Goal: Information Seeking & Learning: Learn about a topic

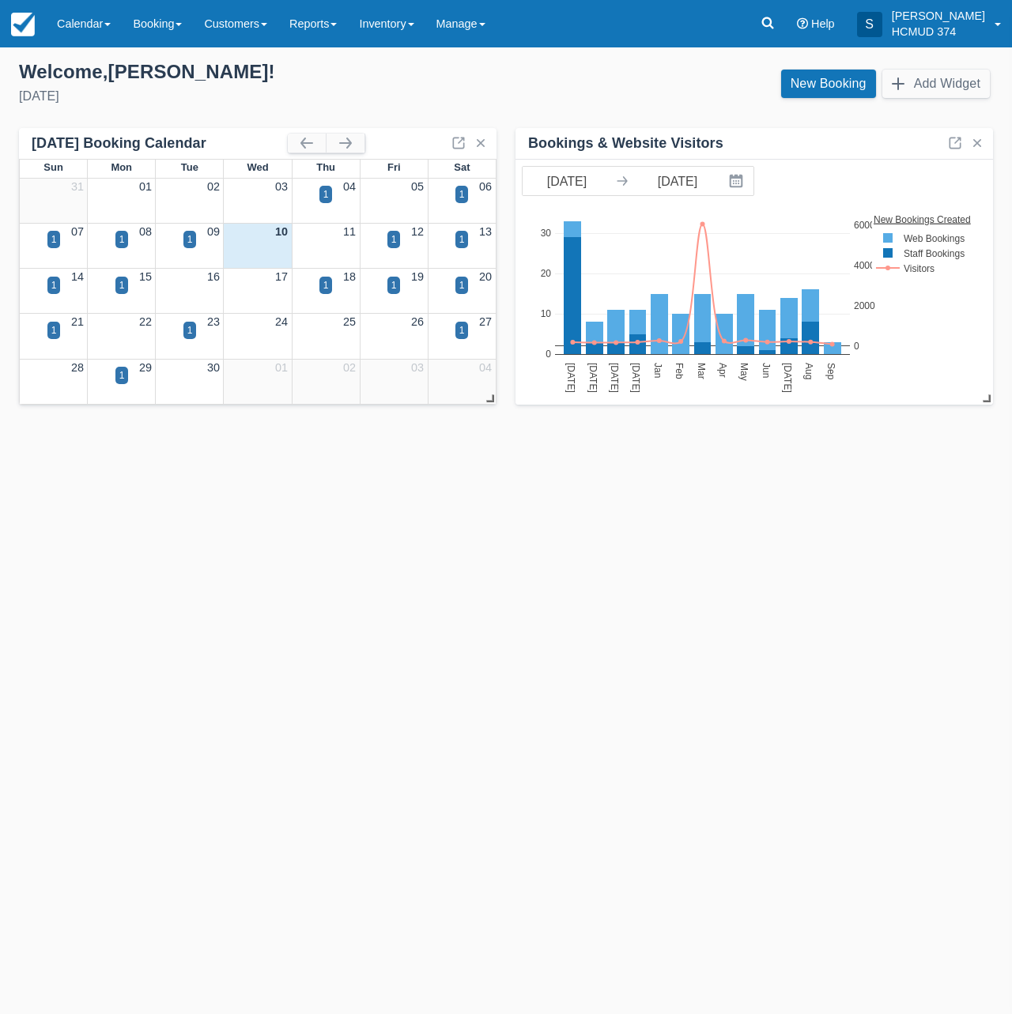
drag, startPoint x: 345, startPoint y: 493, endPoint x: 343, endPoint y: 478, distance: 15.2
click at [345, 492] on div "Templates help to speed up your product set-up, so you can start taking booking…" at bounding box center [506, 530] width 1012 height 967
click at [162, 20] on link "Booking" at bounding box center [157, 23] width 71 height 47
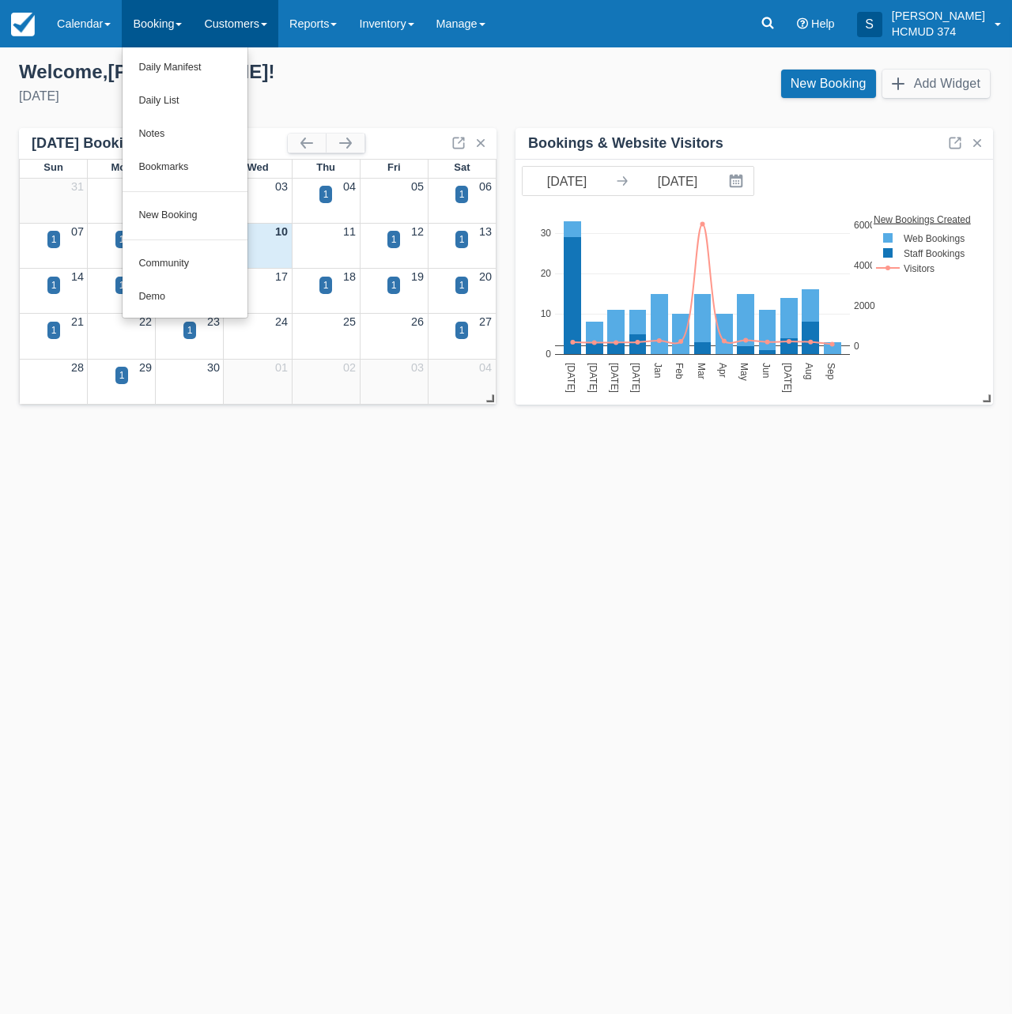
click at [248, 23] on link "Customers" at bounding box center [235, 23] width 85 height 47
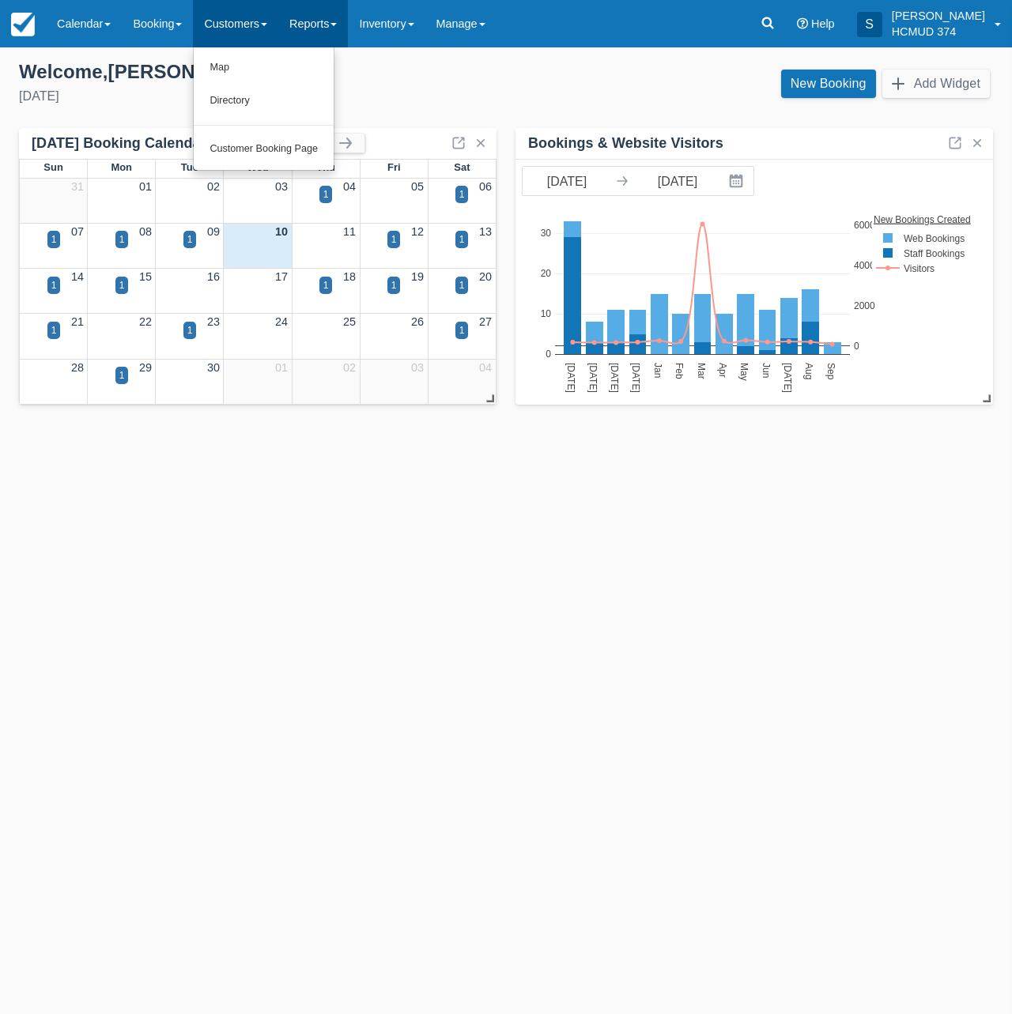
drag, startPoint x: 323, startPoint y: 28, endPoint x: 317, endPoint y: 40, distance: 14.1
click at [323, 28] on link "Reports" at bounding box center [313, 23] width 70 height 47
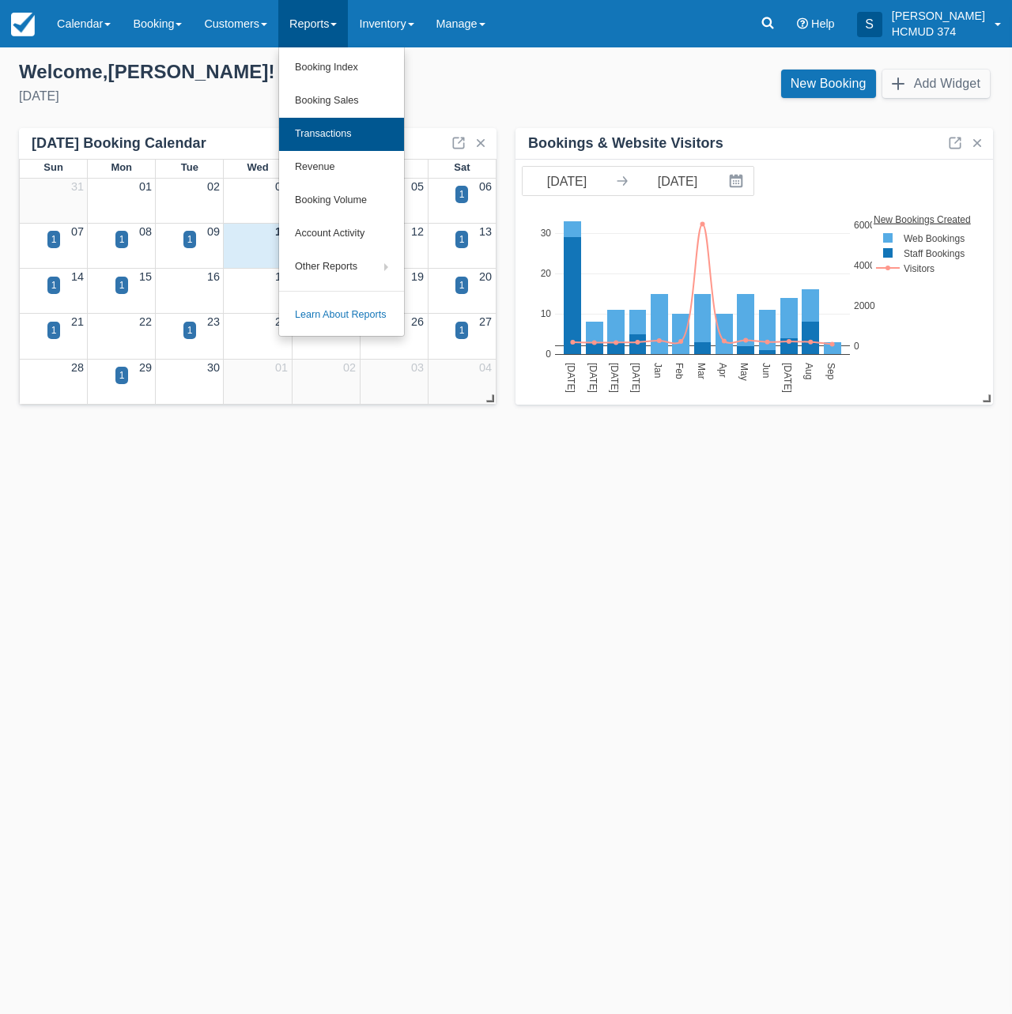
click at [364, 124] on link "Transactions" at bounding box center [341, 134] width 125 height 33
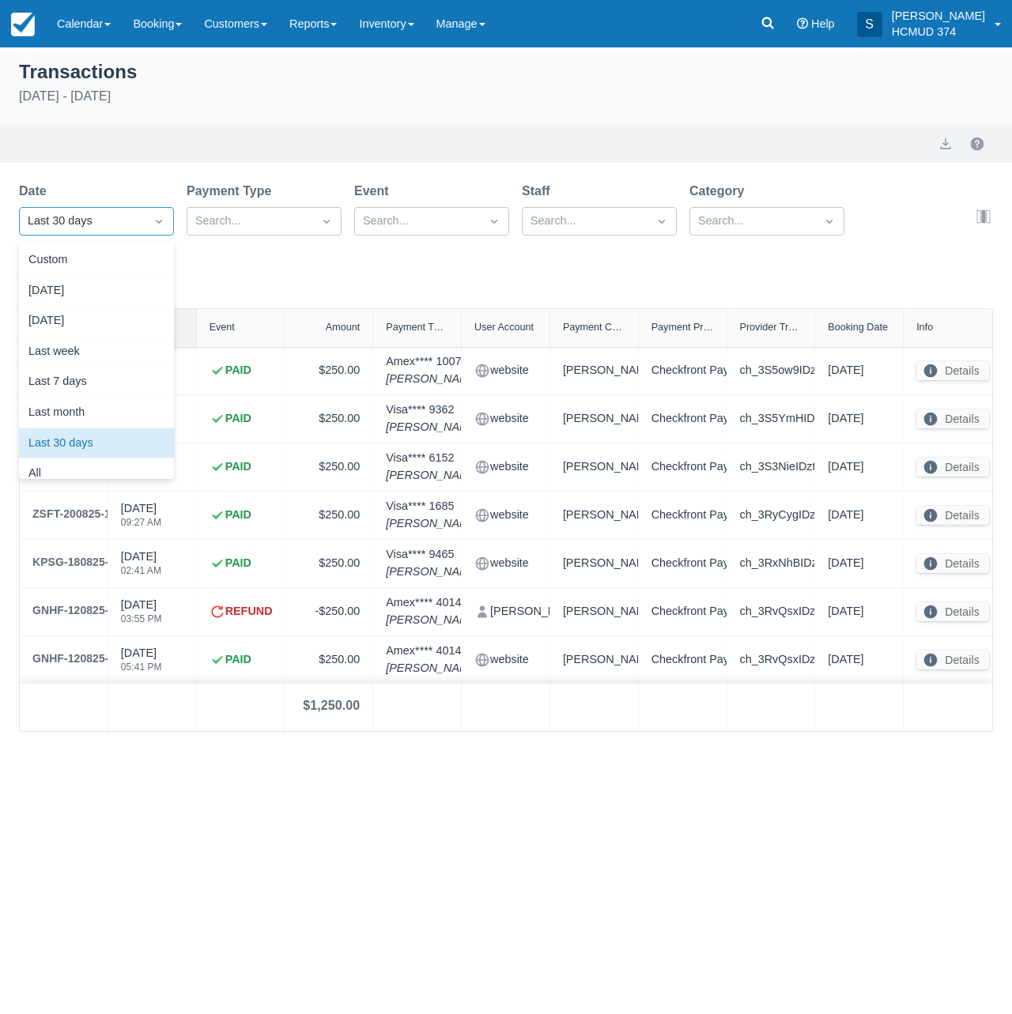
drag, startPoint x: 148, startPoint y: 216, endPoint x: 139, endPoint y: 242, distance: 27.5
click at [148, 216] on div at bounding box center [159, 221] width 28 height 22
click at [81, 463] on div "All" at bounding box center [96, 474] width 155 height 31
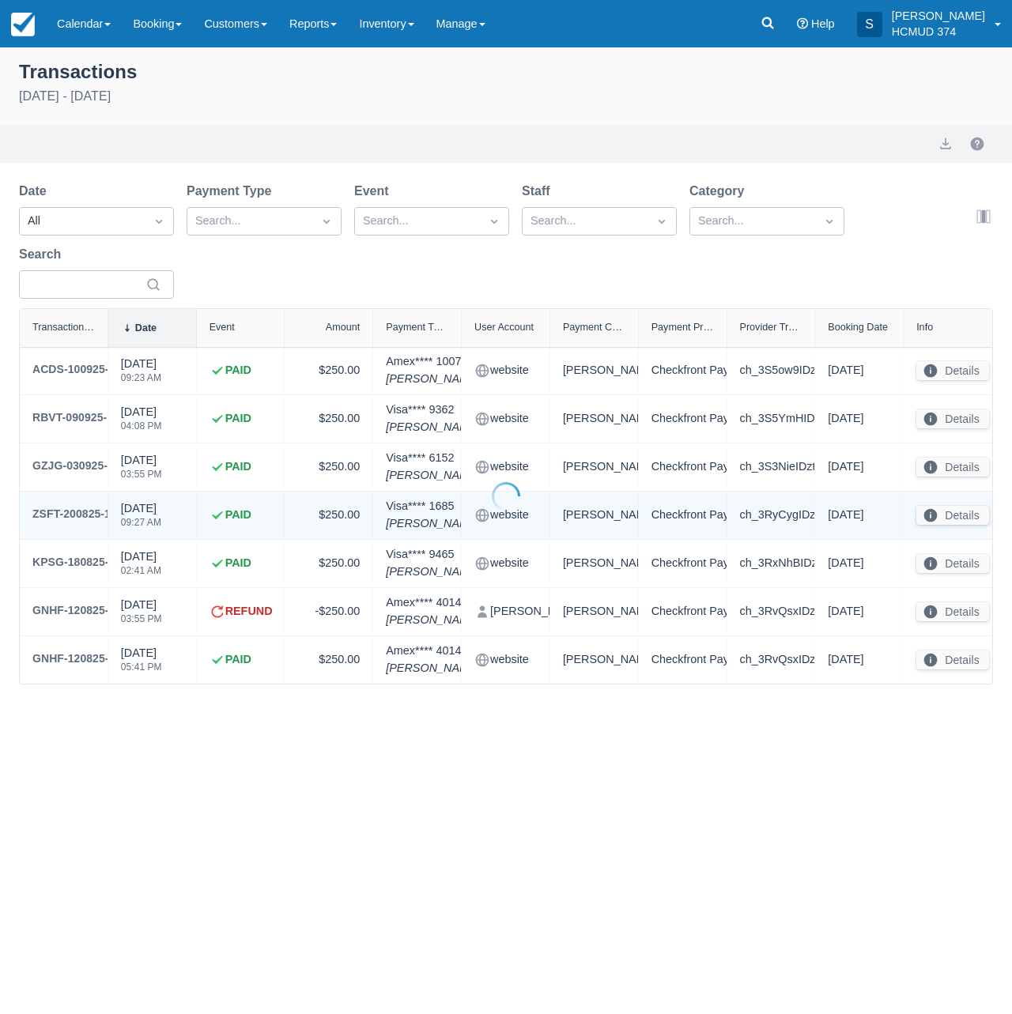
select select "10"
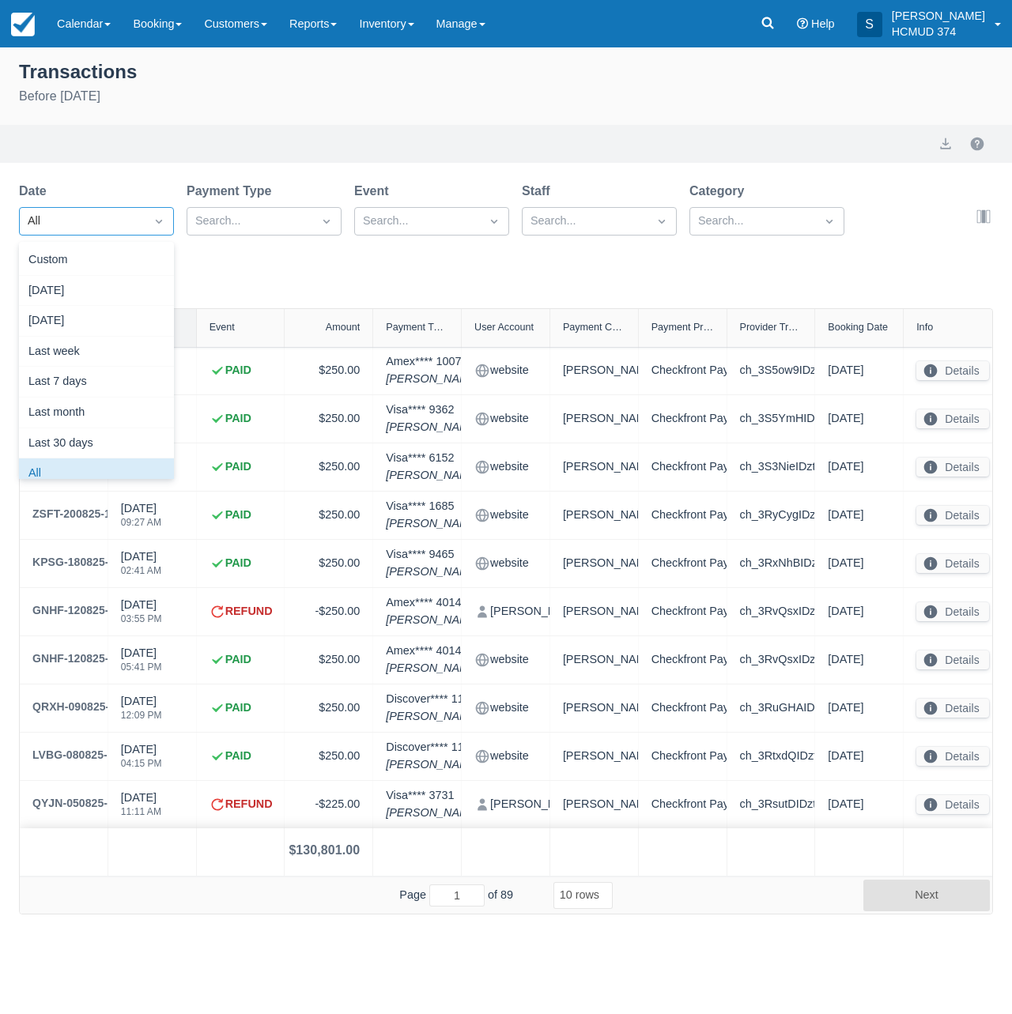
drag, startPoint x: 110, startPoint y: 219, endPoint x: 111, endPoint y: 239, distance: 19.8
click at [110, 219] on div "All" at bounding box center [82, 221] width 109 height 17
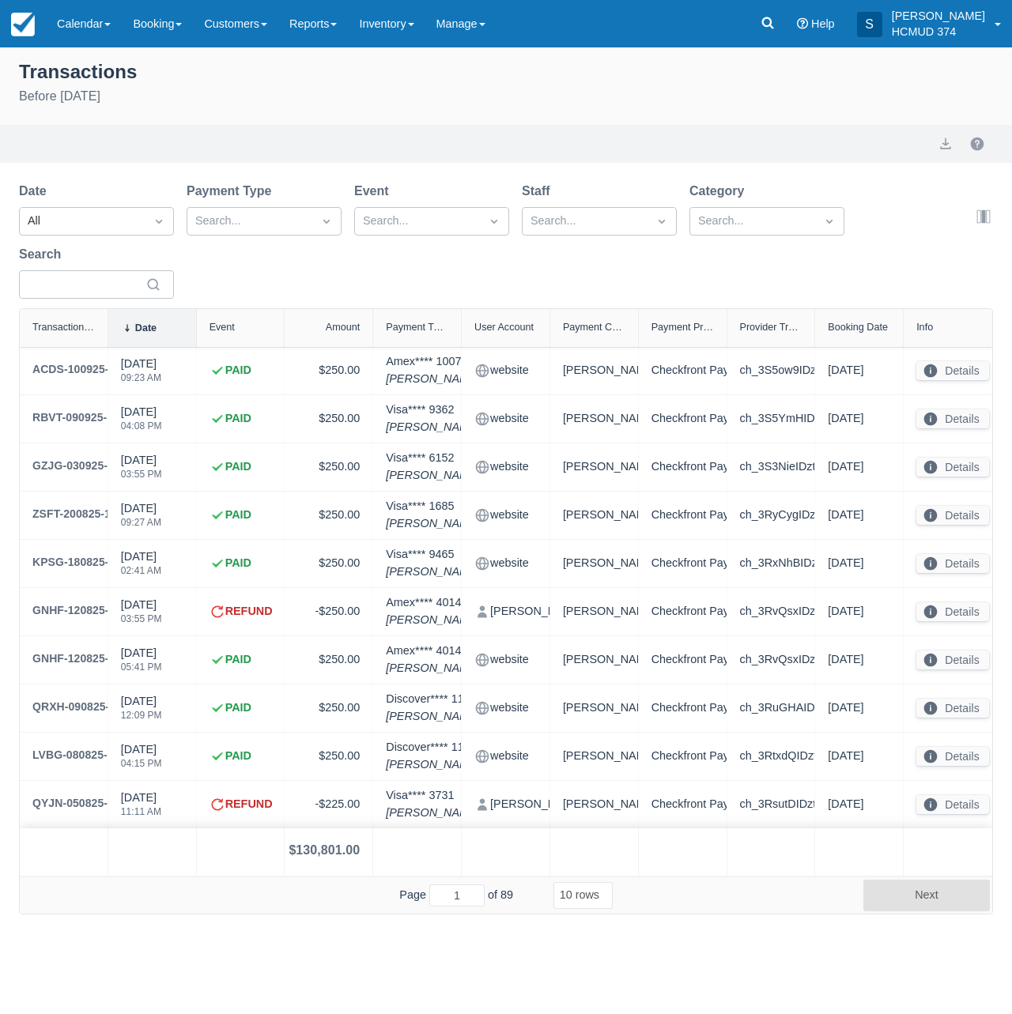
click at [425, 102] on div "Before September 10th 2025" at bounding box center [506, 96] width 974 height 19
click at [348, 25] on link "Reports" at bounding box center [313, 23] width 70 height 47
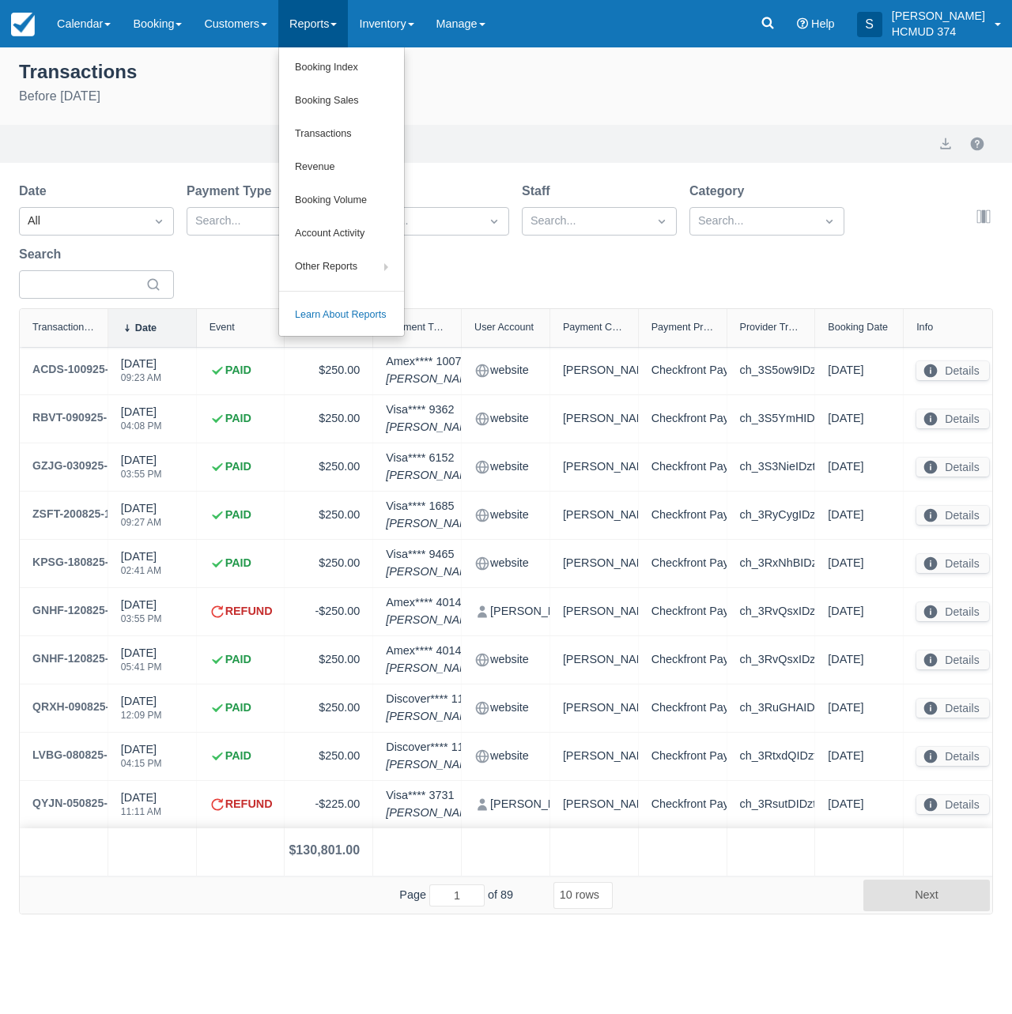
drag, startPoint x: 356, startPoint y: 175, endPoint x: 354, endPoint y: 183, distance: 8.1
click at [356, 175] on link "Revenue" at bounding box center [341, 167] width 125 height 33
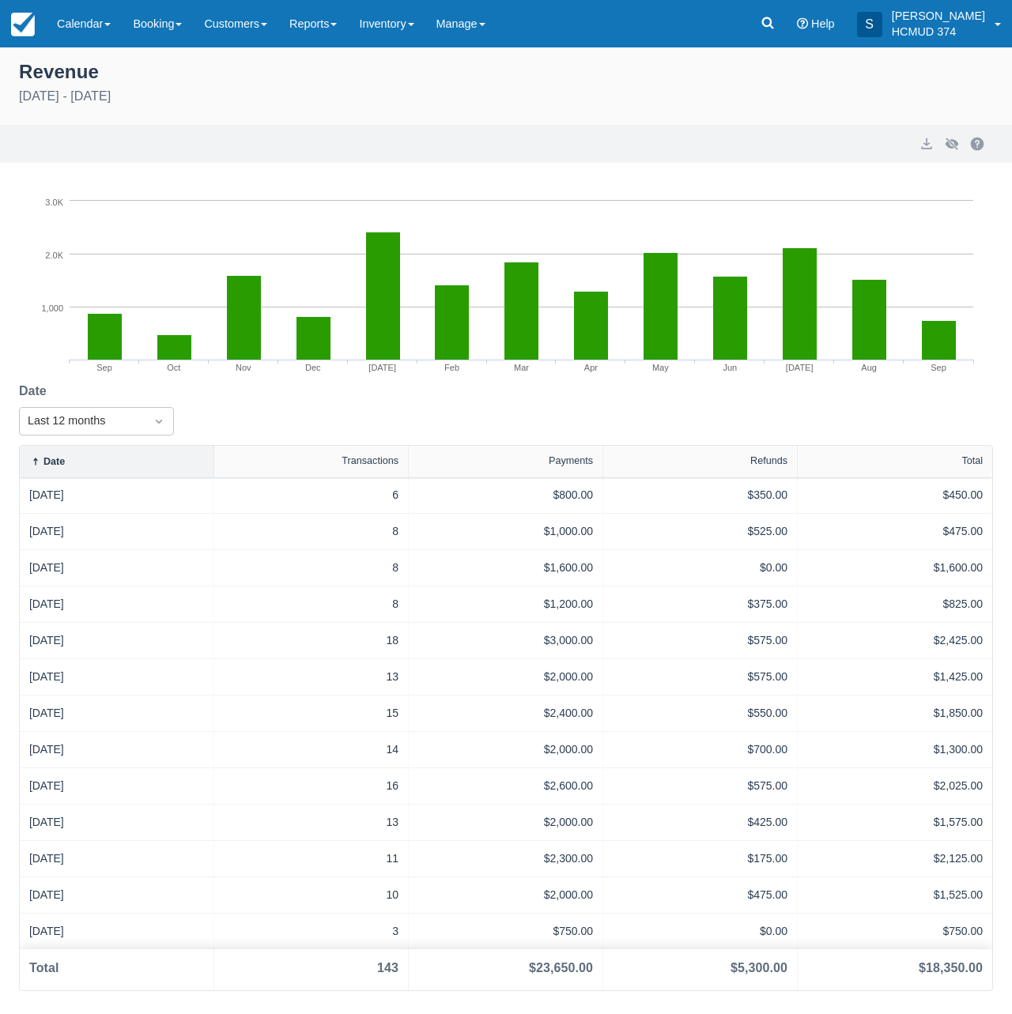
click at [279, 410] on div "Date Last 12 months" at bounding box center [506, 413] width 974 height 63
click at [916, 1002] on div "Revenue September 10th 2024 - September 10th 2025 Export Hide Chart Created wit…" at bounding box center [506, 530] width 1012 height 967
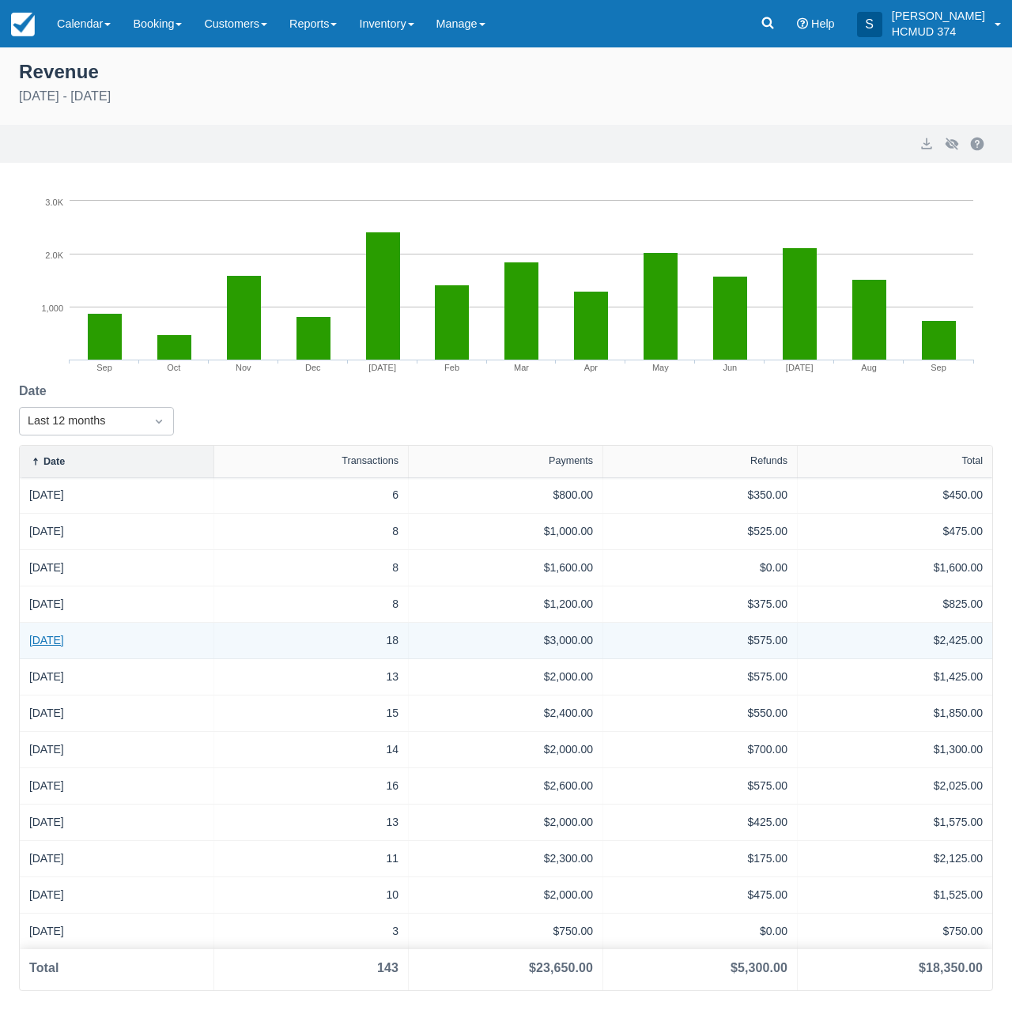
click at [64, 642] on link "January 2025" at bounding box center [46, 640] width 35 height 17
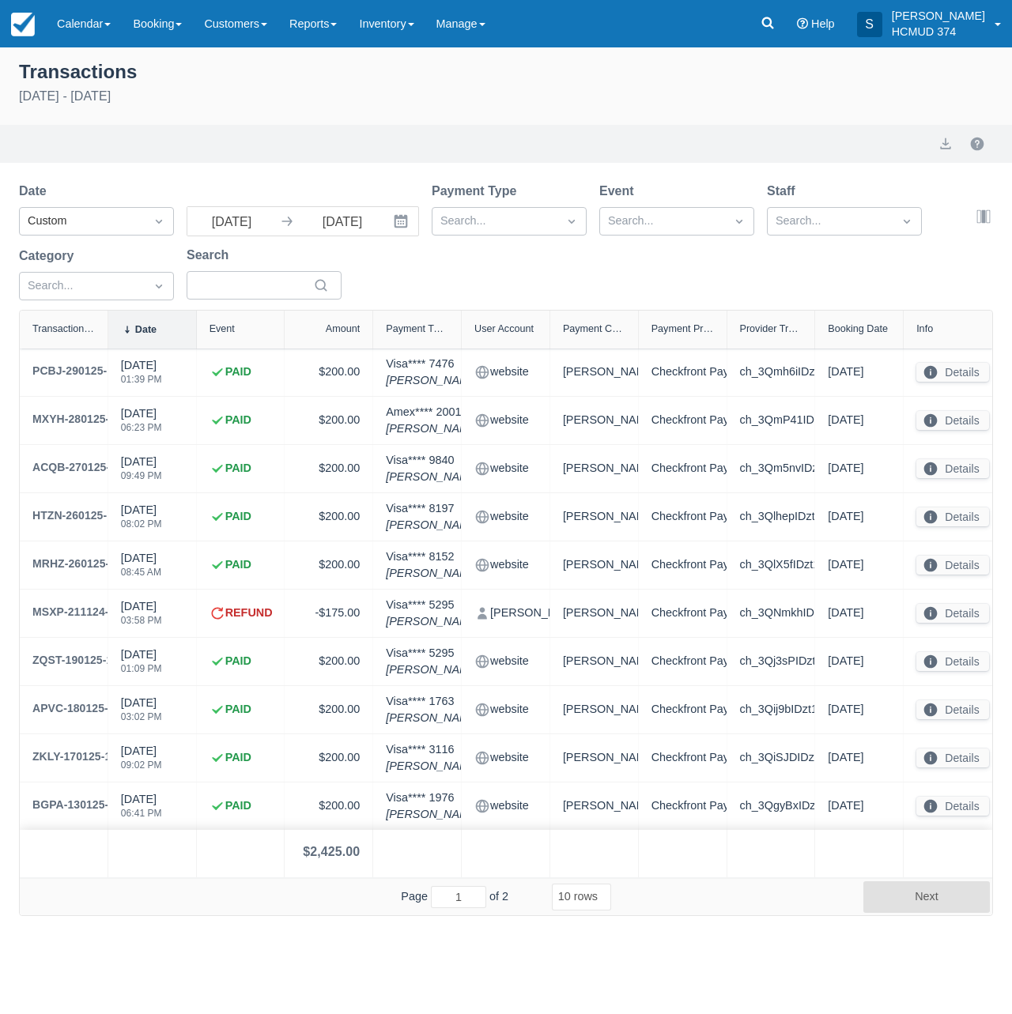
select select "10"
click at [896, 913] on button "Next" at bounding box center [926, 898] width 126 height 32
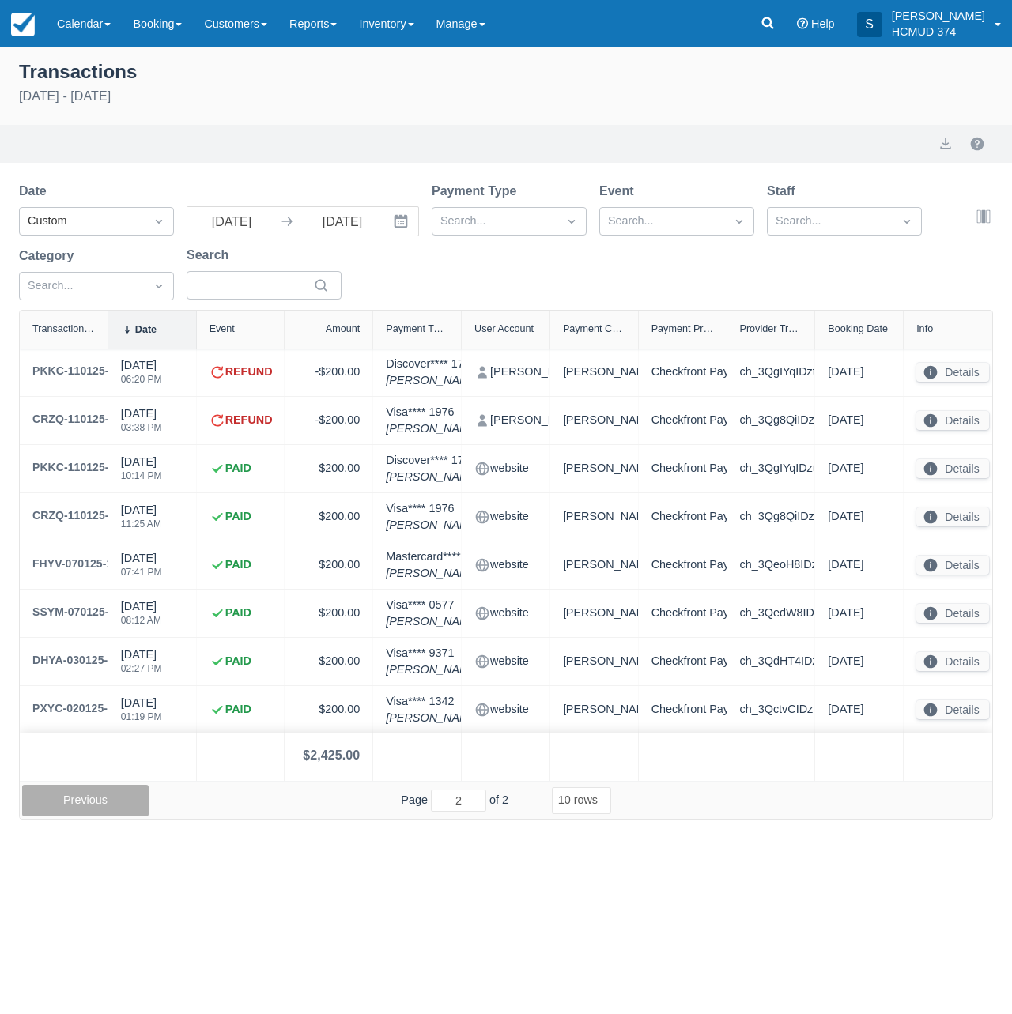
click at [108, 814] on button "Previous" at bounding box center [85, 801] width 126 height 32
type input "1"
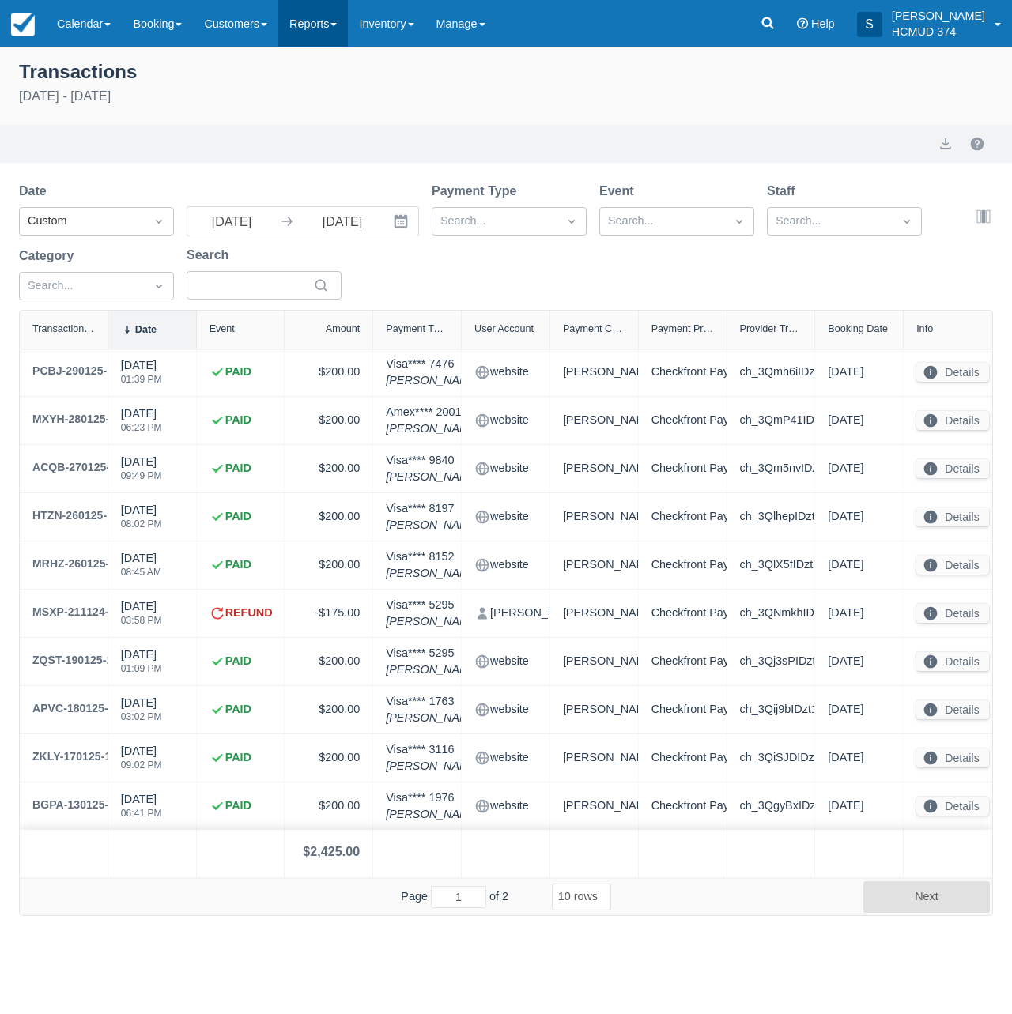
click at [334, 36] on link "Reports" at bounding box center [313, 23] width 70 height 47
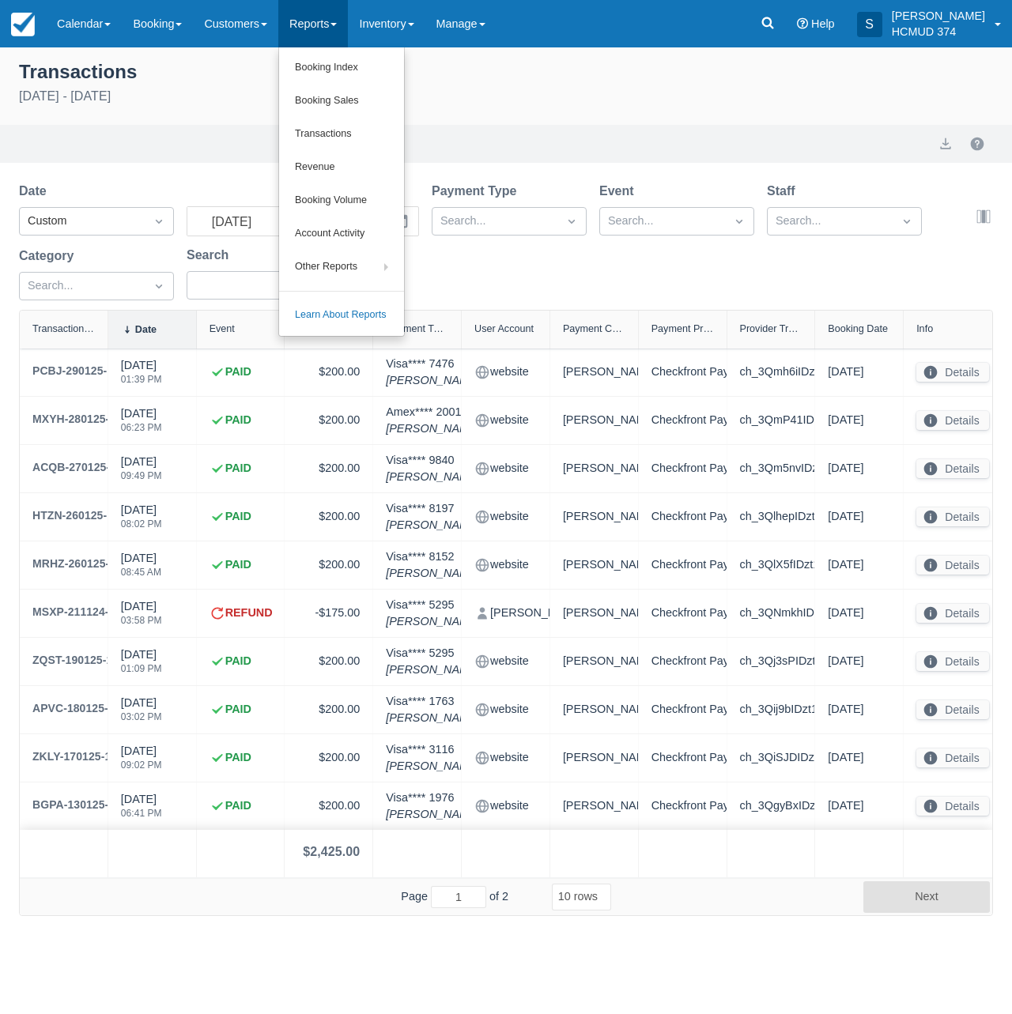
click at [333, 168] on link "Revenue" at bounding box center [341, 167] width 125 height 33
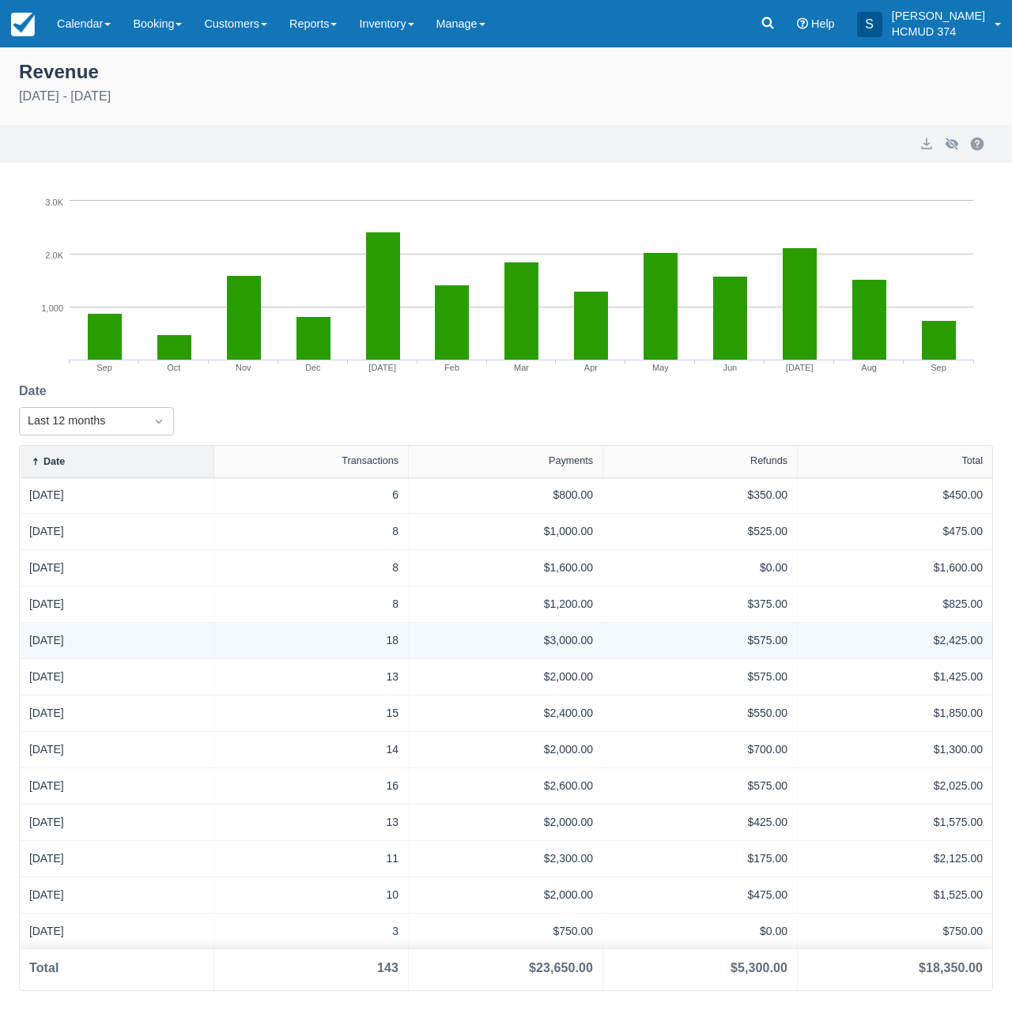
click at [90, 649] on div "[DATE]" at bounding box center [117, 641] width 194 height 36
click at [64, 647] on link "[DATE]" at bounding box center [46, 640] width 35 height 17
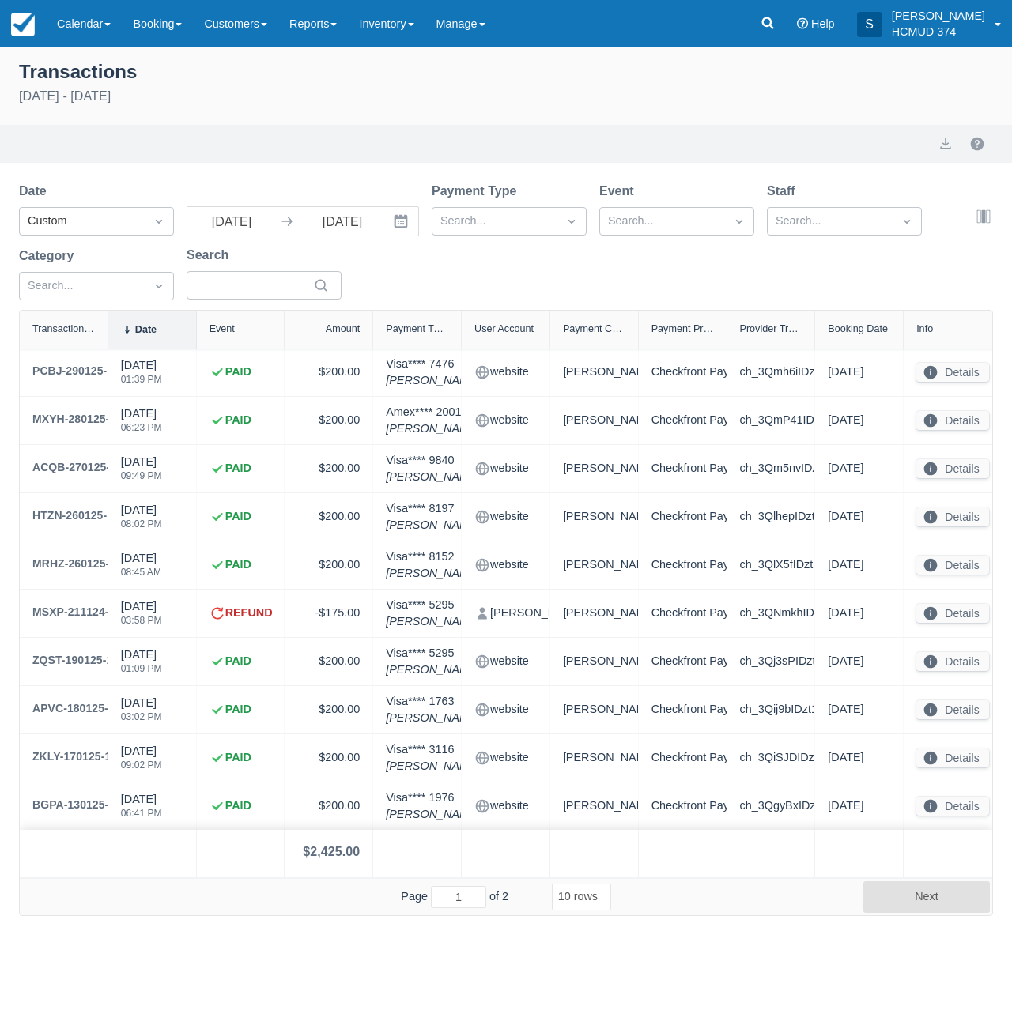
select select "10"
drag, startPoint x: 905, startPoint y: 905, endPoint x: 818, endPoint y: 924, distance: 89.0
click at [905, 905] on button "Next" at bounding box center [926, 898] width 126 height 32
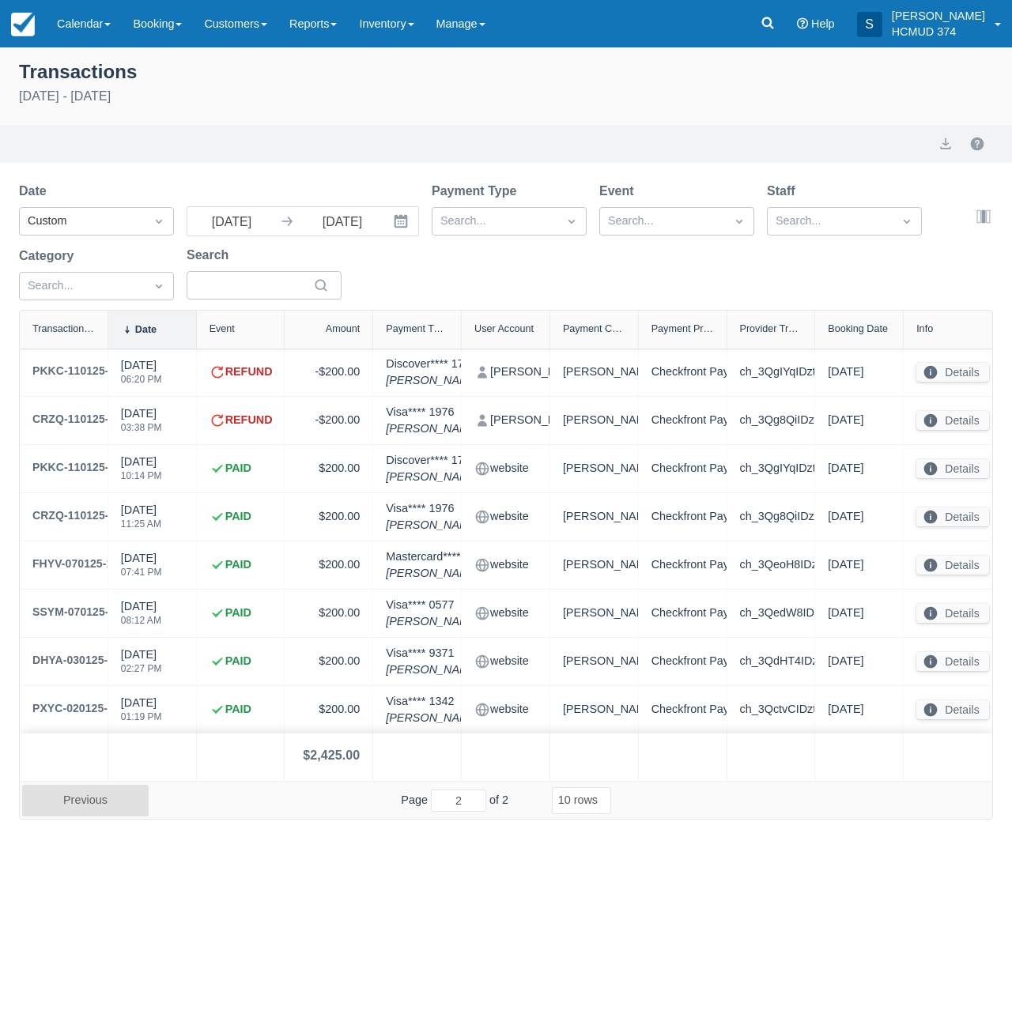
click at [84, 817] on button "Previous" at bounding box center [85, 801] width 126 height 32
type input "1"
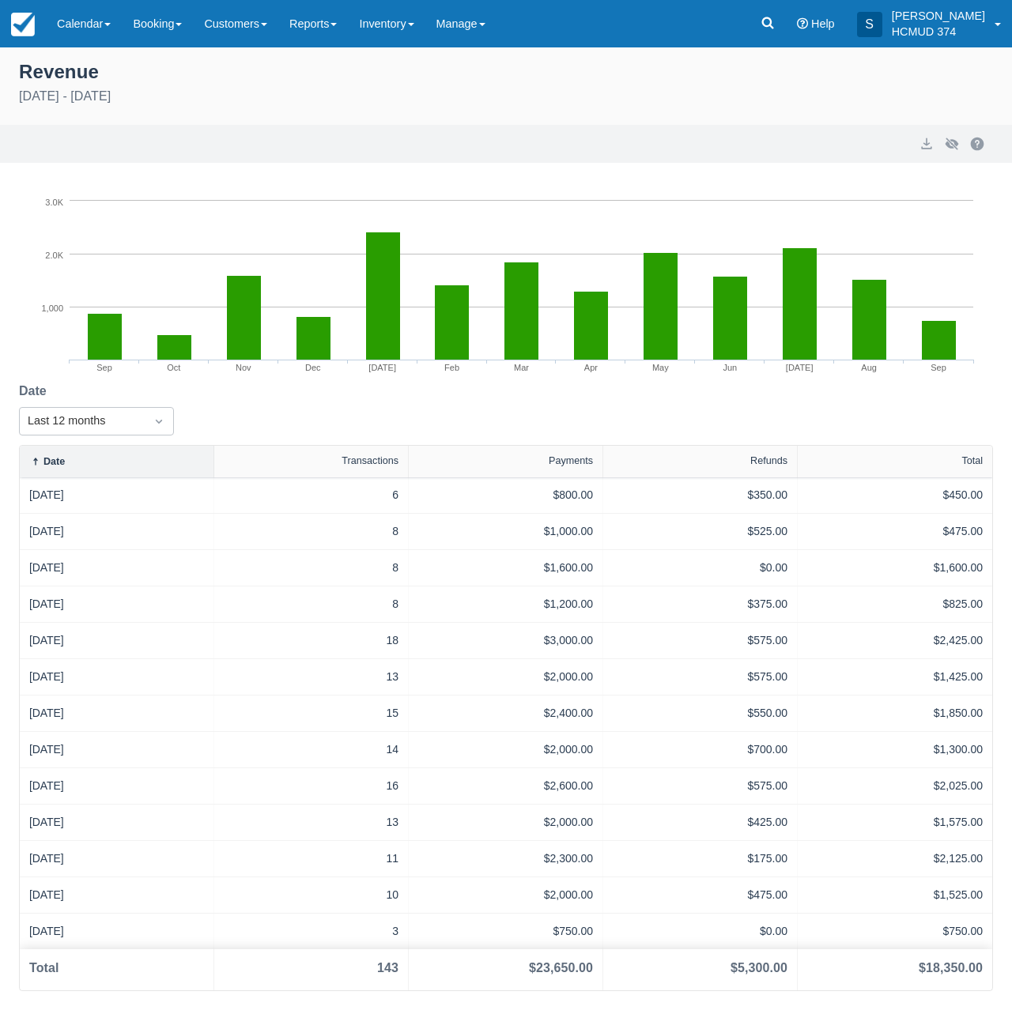
click at [274, 406] on div "Date Last 12 months" at bounding box center [506, 413] width 974 height 63
click at [593, 437] on div "Date Last 12 months" at bounding box center [506, 413] width 974 height 63
click at [530, 106] on div "Revenue September 10th 2024 - September 10th 2025" at bounding box center [506, 91] width 1012 height 68
click at [672, 71] on div "Revenue" at bounding box center [506, 70] width 974 height 27
click at [75, 23] on link "Calendar" at bounding box center [84, 23] width 76 height 47
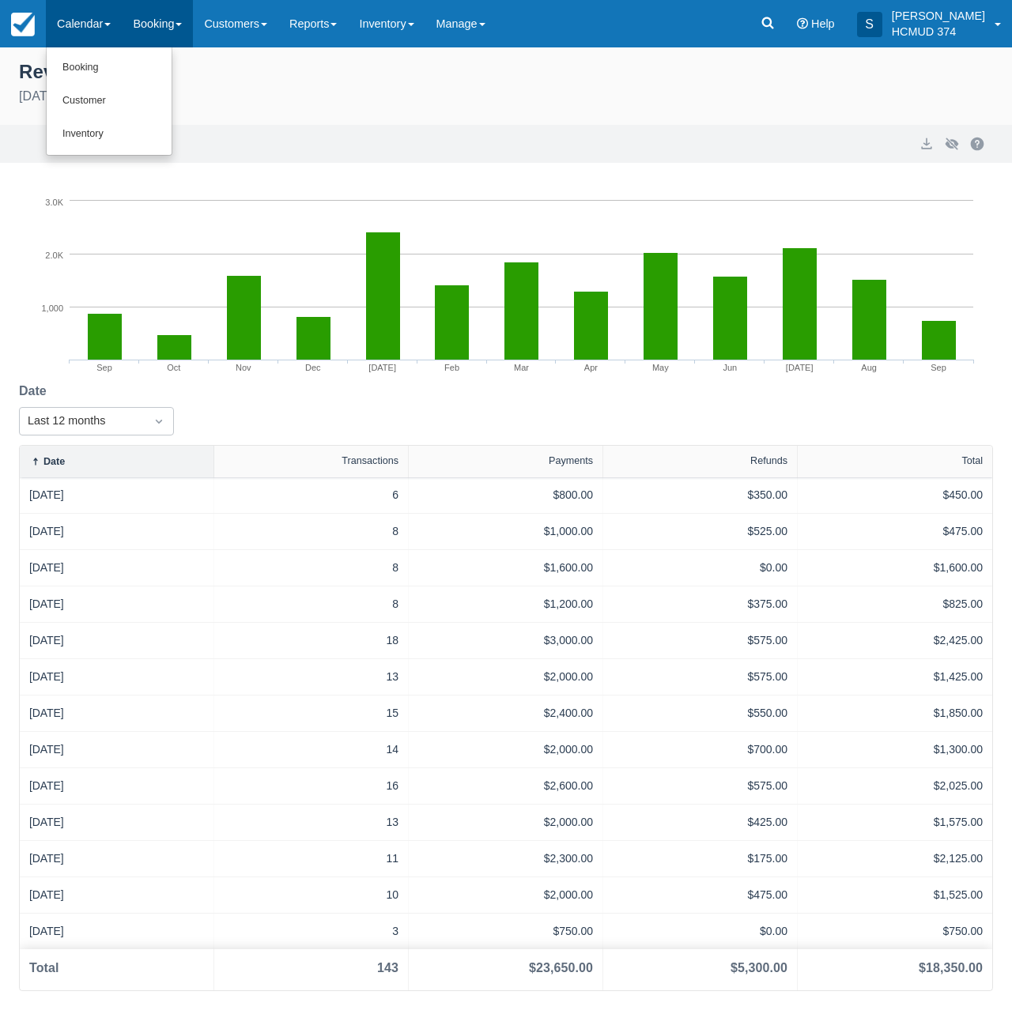
click at [177, 27] on link "Booking" at bounding box center [157, 23] width 71 height 47
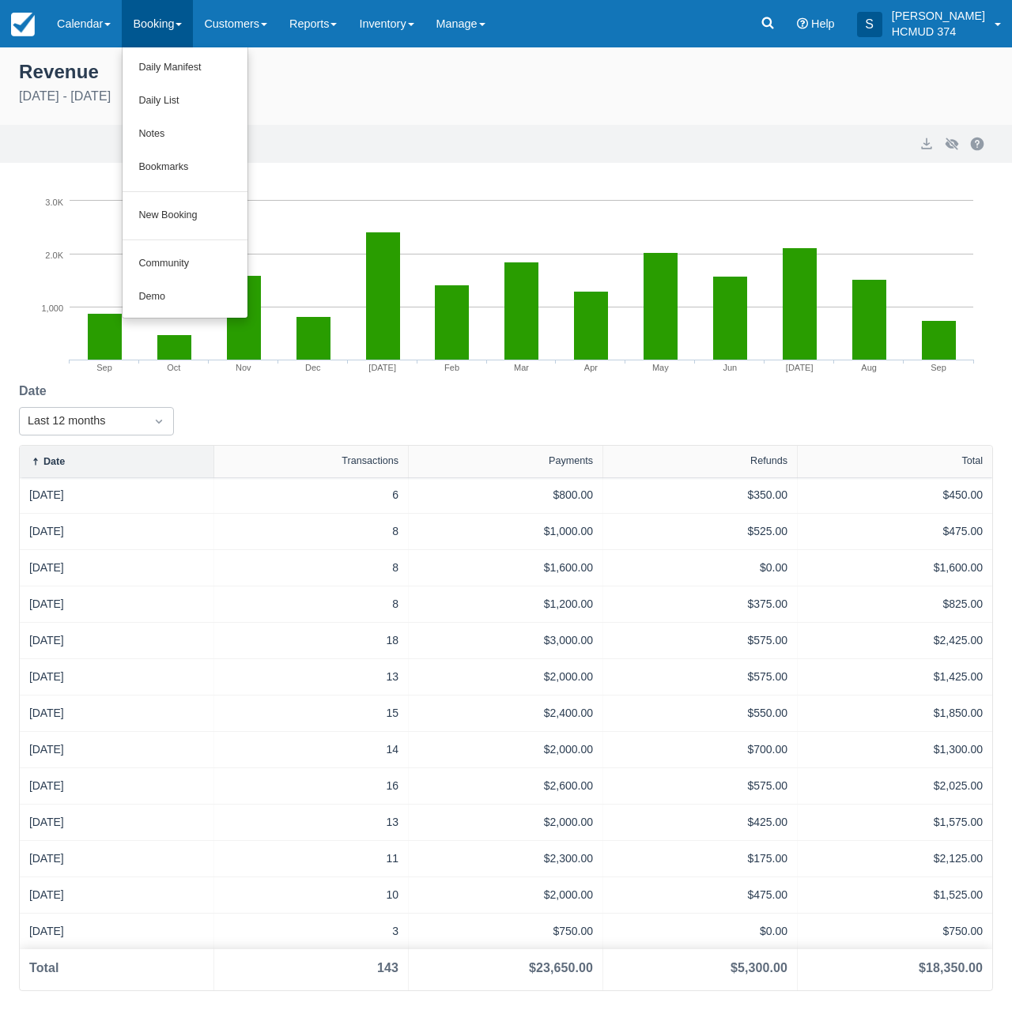
drag, startPoint x: 104, startPoint y: 24, endPoint x: 164, endPoint y: 22, distance: 60.1
click at [104, 24] on link "Calendar" at bounding box center [84, 23] width 76 height 47
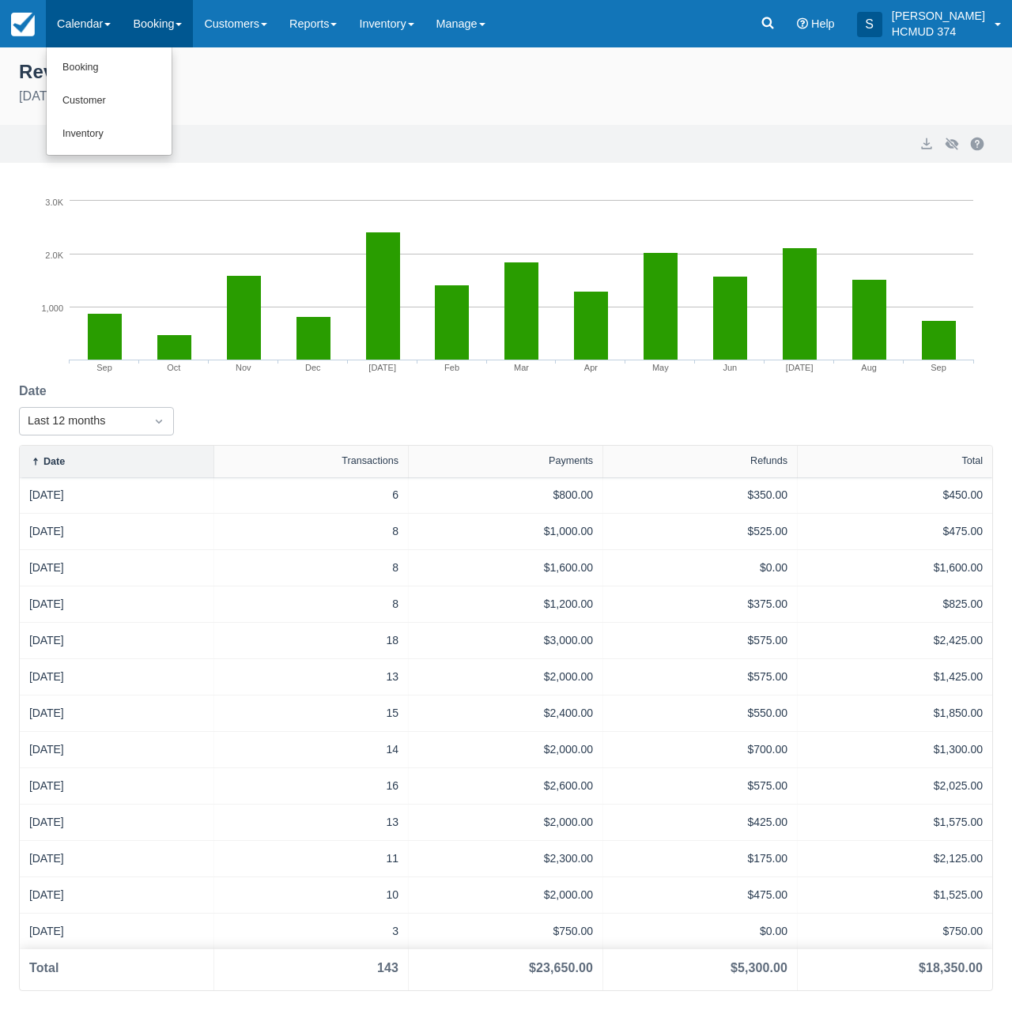
click at [164, 22] on link "Booking" at bounding box center [157, 23] width 71 height 47
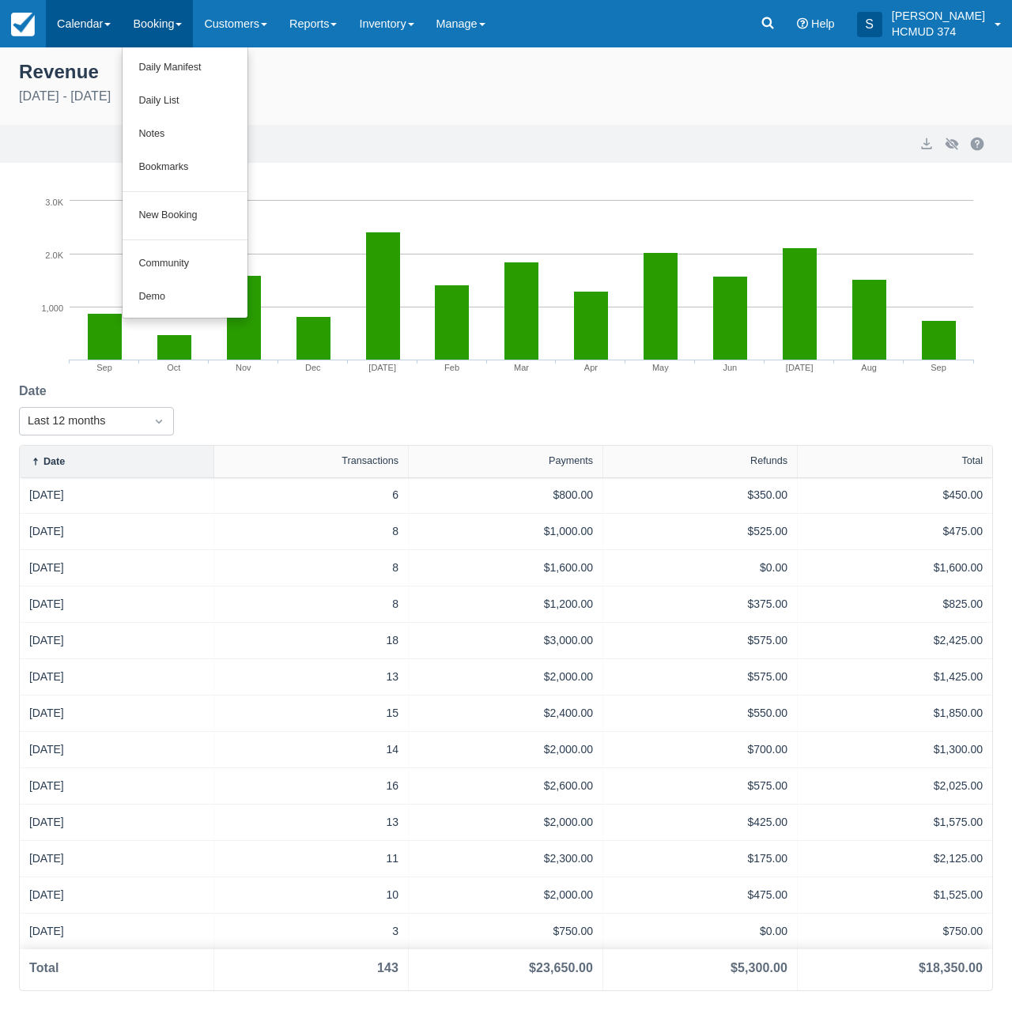
click at [96, 23] on link "Calendar" at bounding box center [84, 23] width 76 height 47
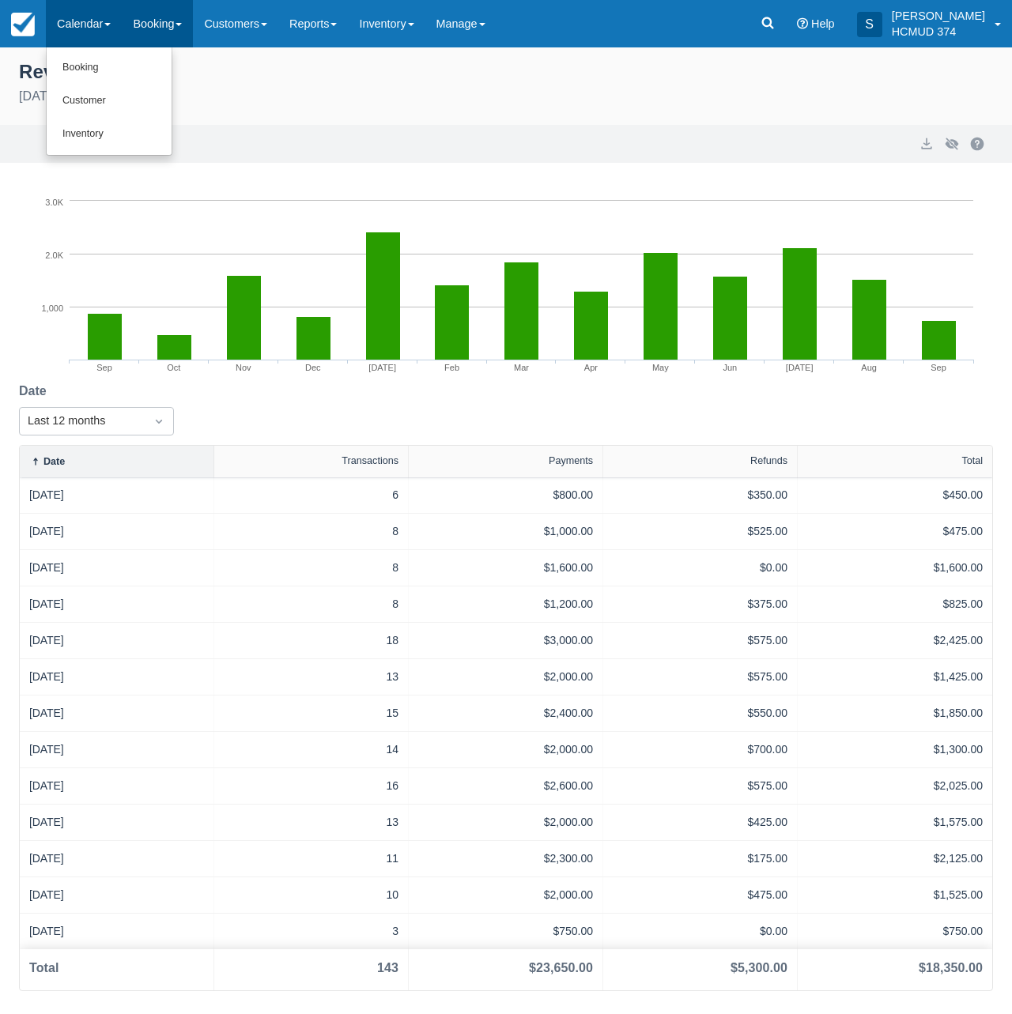
drag, startPoint x: 152, startPoint y: 25, endPoint x: 160, endPoint y: 27, distance: 8.1
click at [152, 25] on link "Booking" at bounding box center [157, 23] width 71 height 47
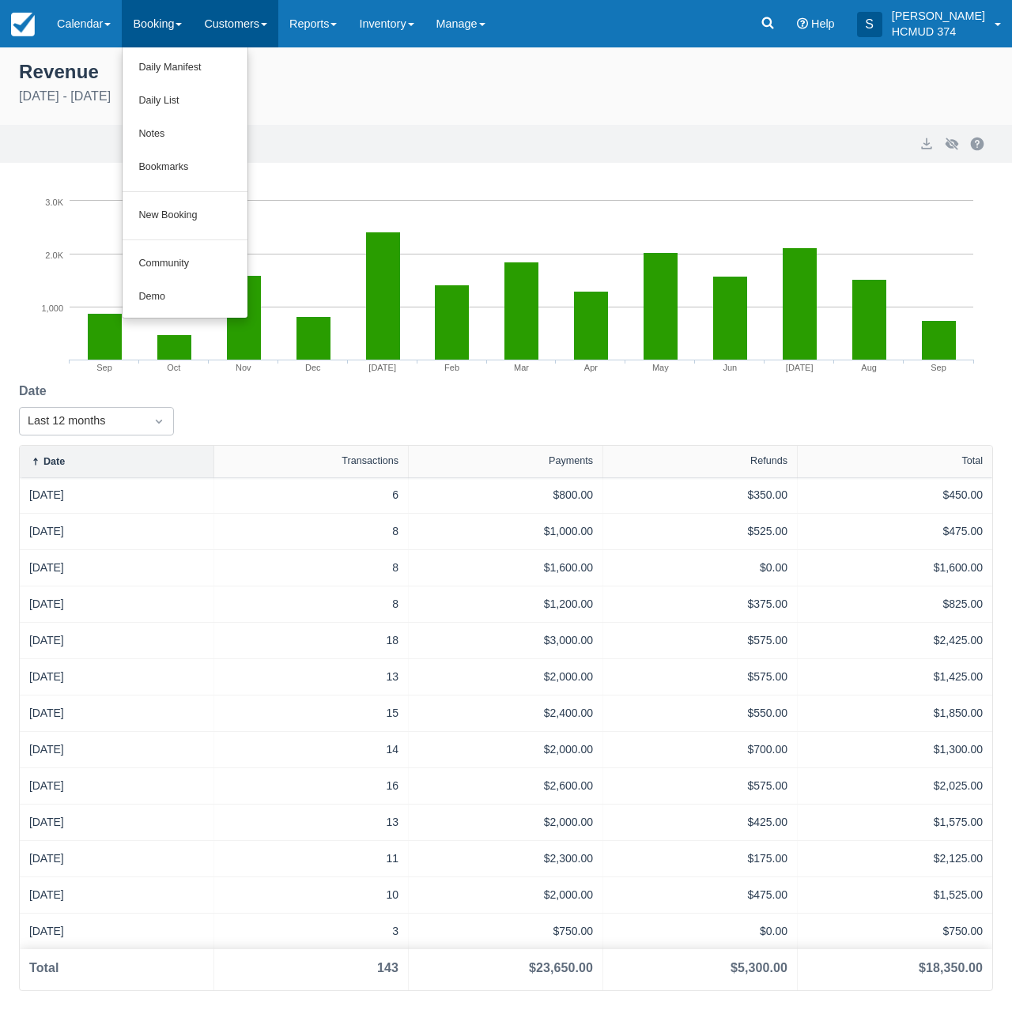
click at [235, 23] on link "Customers" at bounding box center [235, 23] width 85 height 47
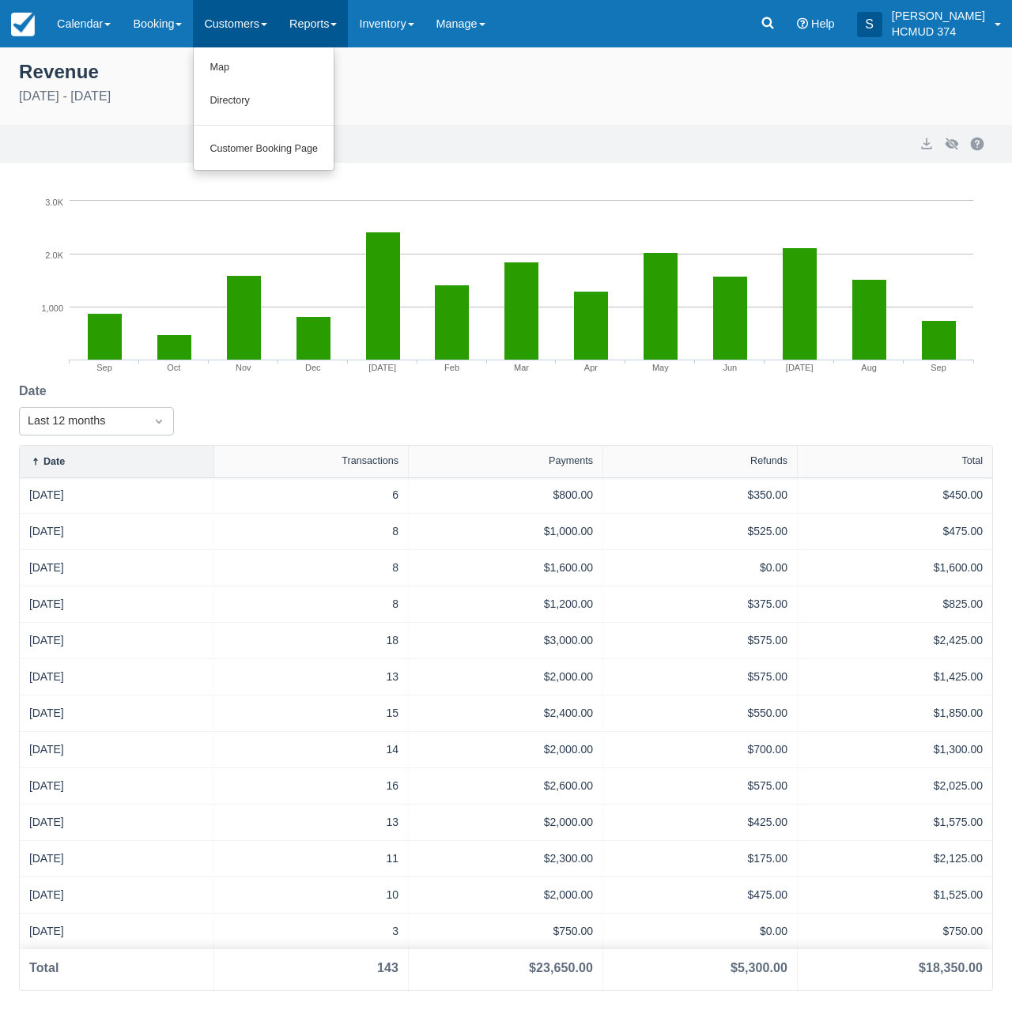
click at [306, 21] on link "Reports" at bounding box center [313, 23] width 70 height 47
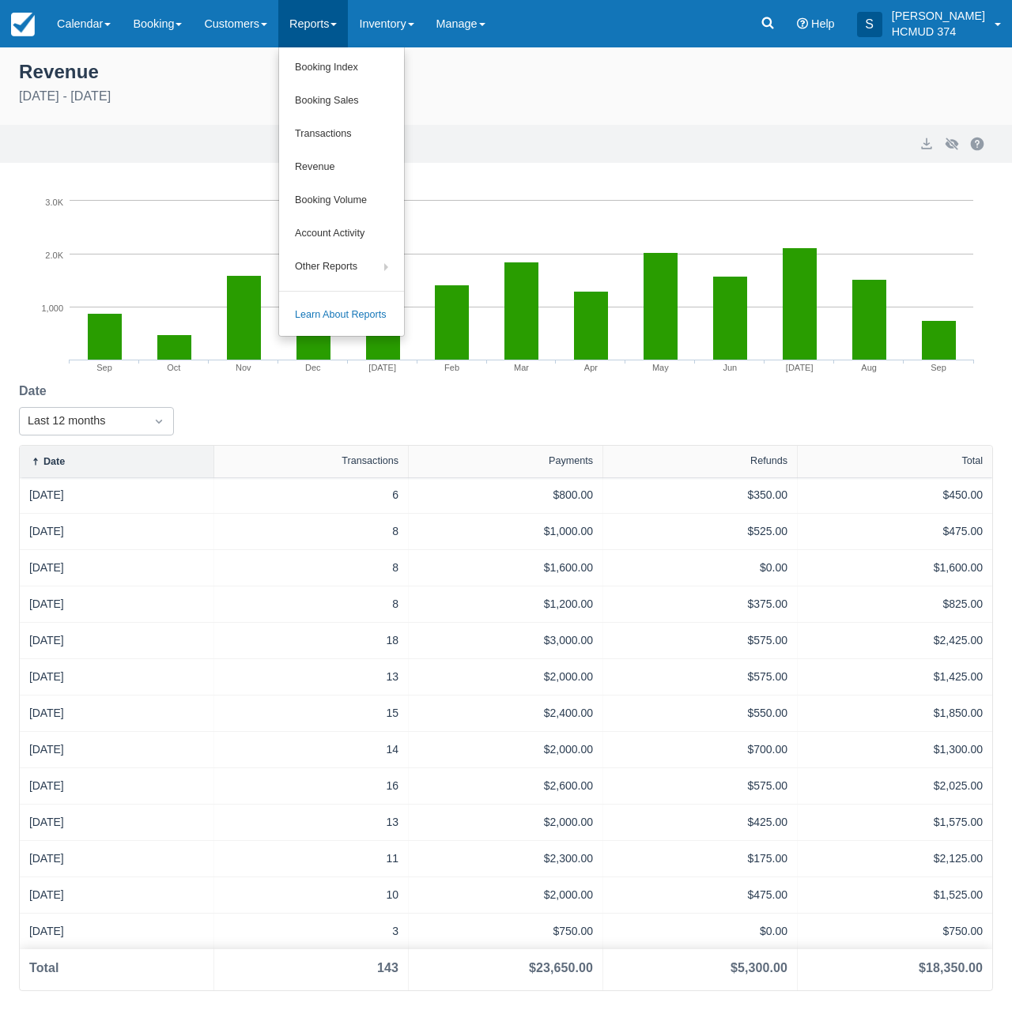
click at [503, 92] on div "September 10th 2024 - September 10th 2025" at bounding box center [506, 96] width 974 height 19
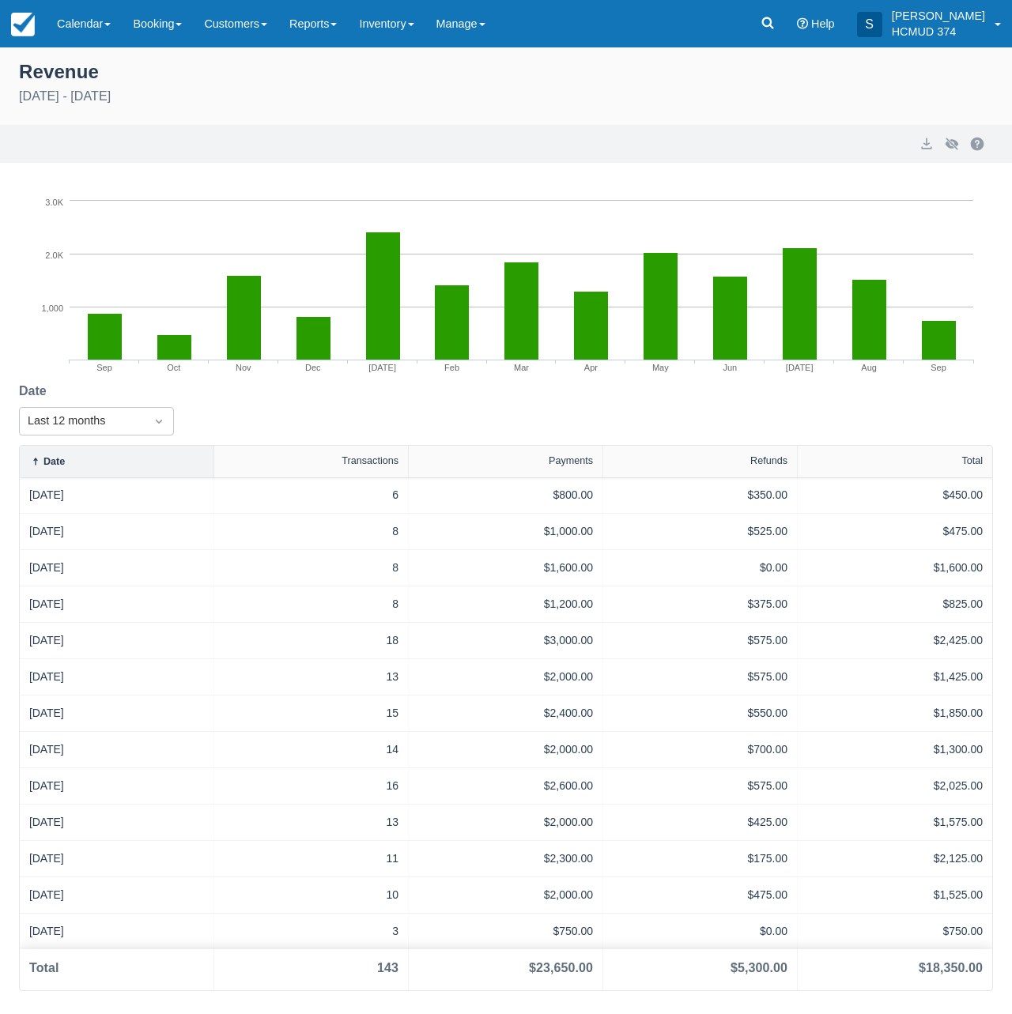
click at [405, 72] on div "Revenue" at bounding box center [506, 70] width 974 height 27
click at [611, 115] on div "Revenue September 10th 2024 - September 10th 2025" at bounding box center [506, 91] width 1012 height 68
click at [493, 70] on div "Revenue" at bounding box center [506, 70] width 974 height 27
